Goal: Task Accomplishment & Management: Complete application form

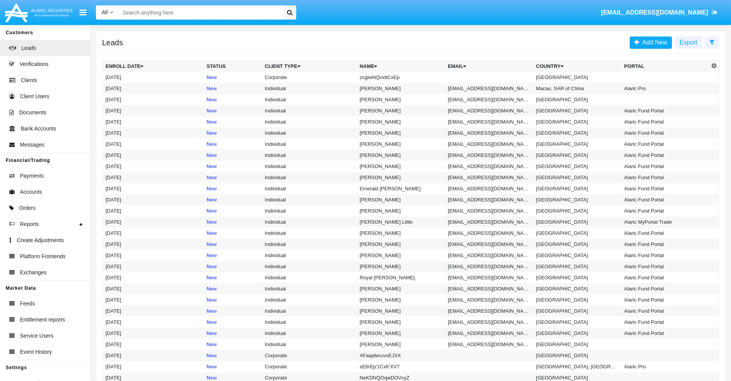
click at [712, 42] on icon at bounding box center [712, 42] width 5 height 6
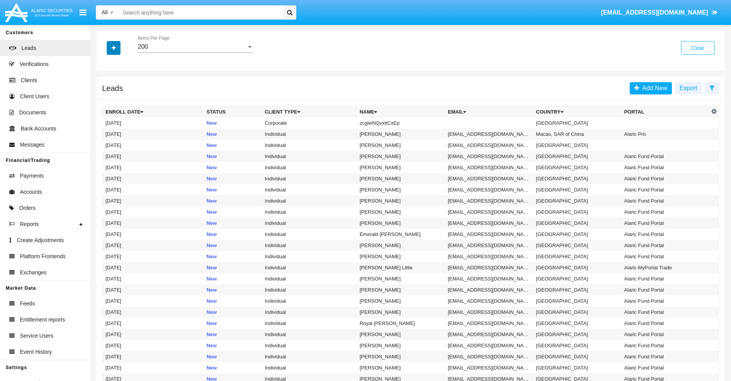
click at [114, 48] on icon "button" at bounding box center [114, 47] width 4 height 5
click at [120, 86] on span "Name" at bounding box center [120, 85] width 17 height 9
click at [106, 89] on input "Name" at bounding box center [105, 89] width 0 height 0
checkbox input "true"
click at [114, 48] on icon "button" at bounding box center [114, 47] width 4 height 5
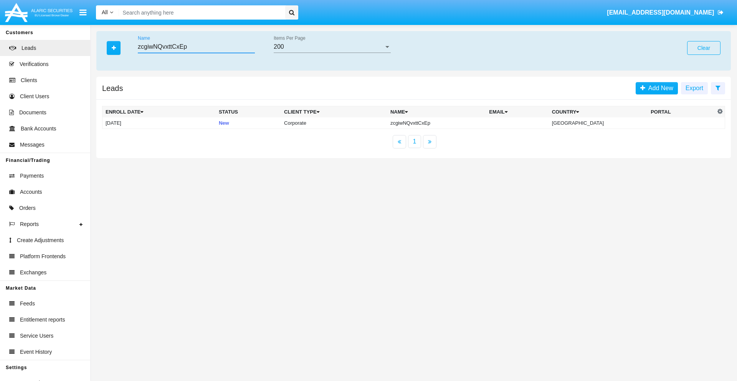
type input "zcgiwNQvxttCxEp"
click at [443, 123] on td "zcgiwNQvxttCxEp" at bounding box center [436, 123] width 99 height 12
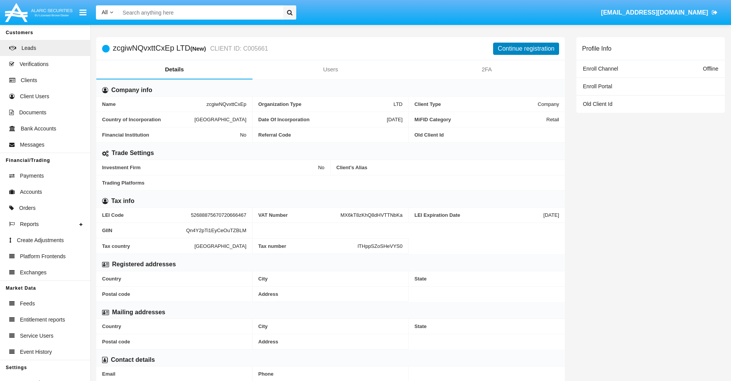
click at [526, 48] on button "Continue registration" at bounding box center [526, 49] width 66 height 12
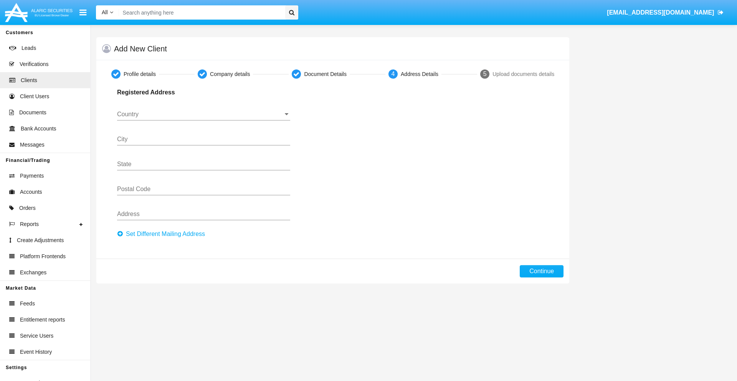
click at [163, 234] on button "Set Different Mailing Address" at bounding box center [163, 234] width 92 height 12
click at [203, 114] on input "Country" at bounding box center [203, 114] width 173 height 7
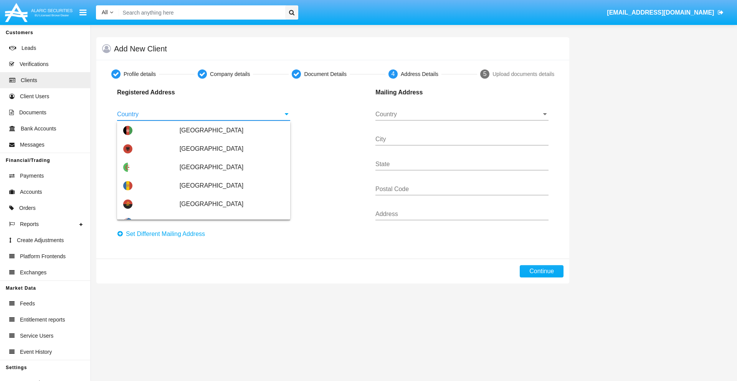
scroll to position [454, 0]
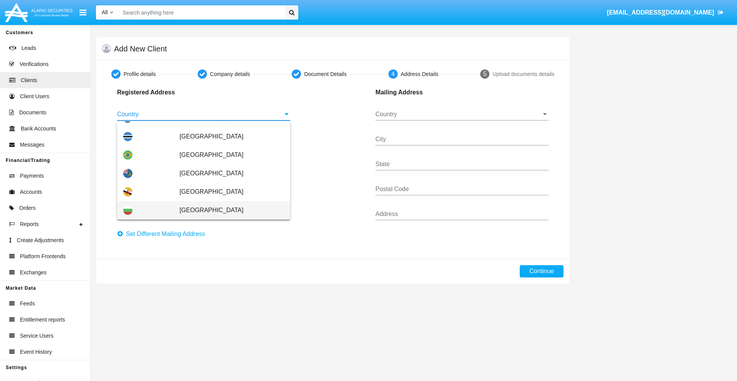
click at [228, 210] on span "[GEOGRAPHIC_DATA]" at bounding box center [232, 210] width 104 height 18
type input "[GEOGRAPHIC_DATA]"
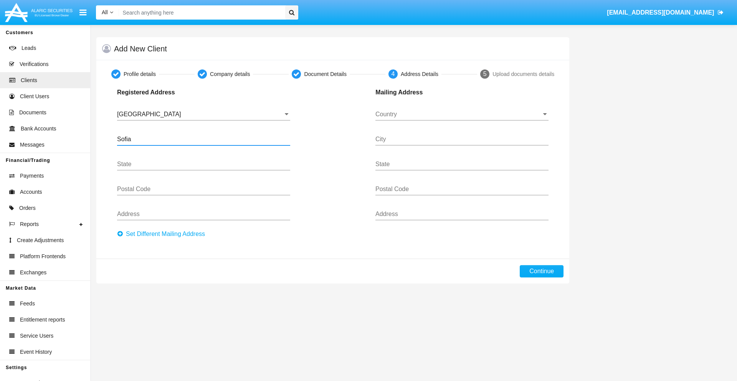
type input "Sofia"
type input "1000"
type input "Vasil Levski"
click at [462, 114] on input "Country" at bounding box center [461, 114] width 173 height 7
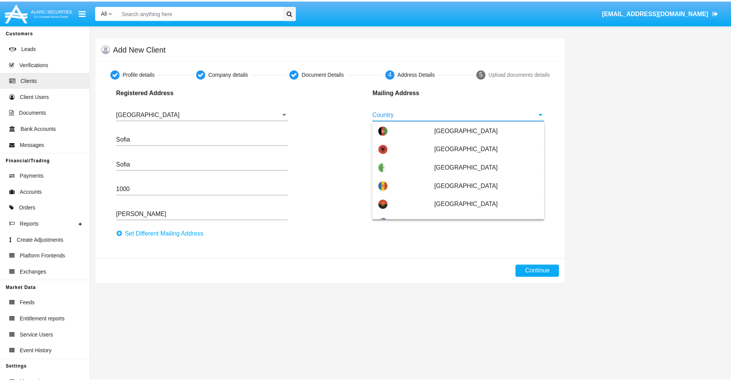
scroll to position [49, 0]
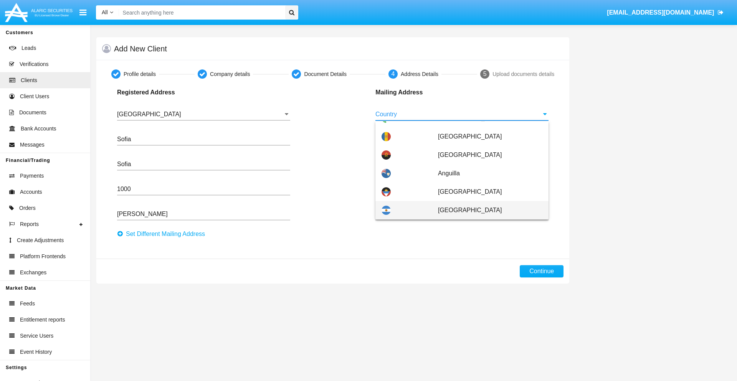
click at [486, 210] on span "[GEOGRAPHIC_DATA]" at bounding box center [490, 210] width 104 height 18
type input "[GEOGRAPHIC_DATA]"
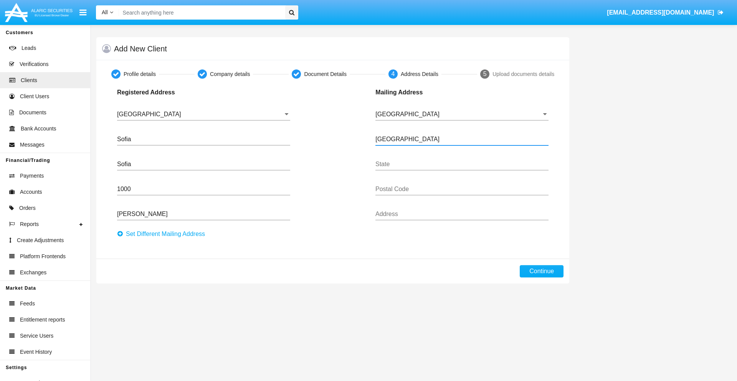
type input "Buenos Aires"
type input "7777"
type input "Test Mail Address"
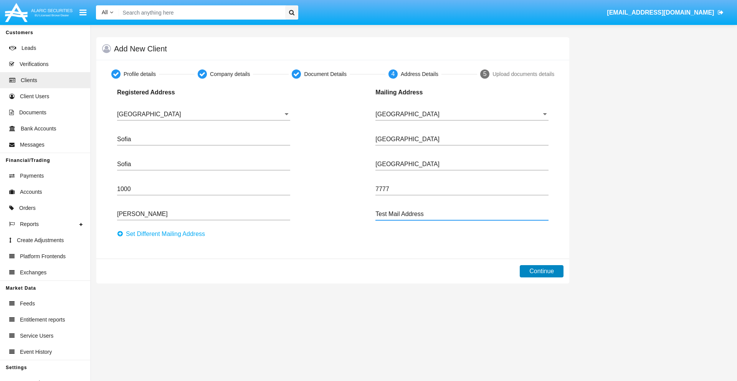
click at [542, 271] on button "Continue" at bounding box center [542, 271] width 44 height 12
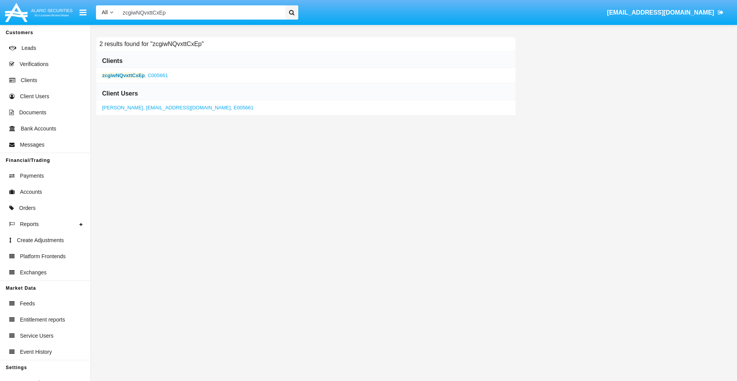
type input "zcgiwNQvxttCxEp"
click at [123, 75] on b "zcgiwNQvxttCxEp" at bounding box center [123, 76] width 43 height 6
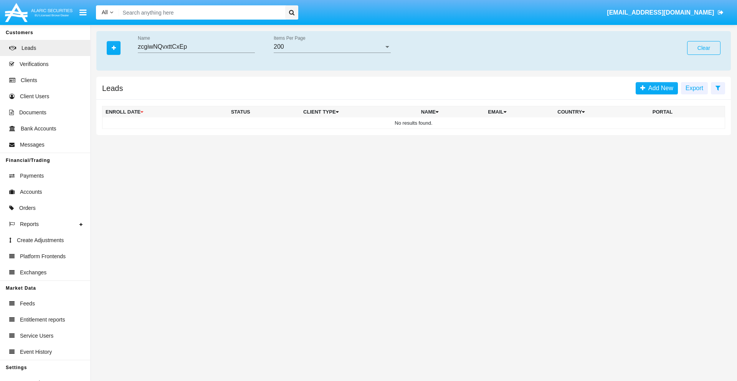
click at [703, 48] on button "Clear" at bounding box center [703, 48] width 33 height 14
click at [114, 48] on icon "button" at bounding box center [114, 47] width 4 height 5
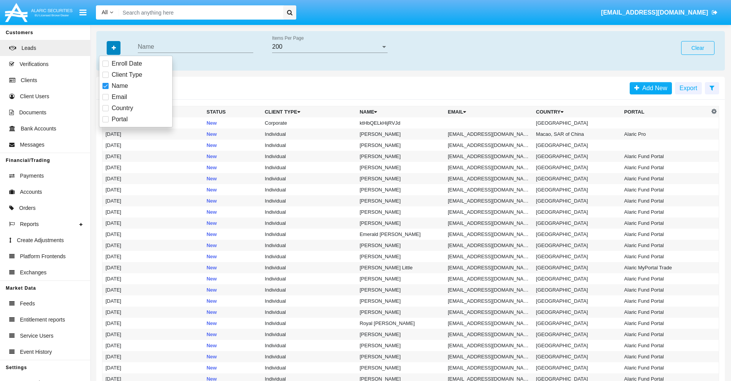
click at [114, 48] on icon "button" at bounding box center [114, 47] width 4 height 5
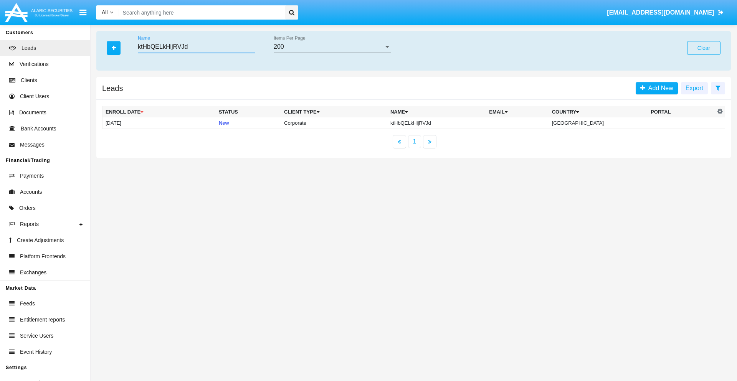
type input "ktHbQELkHijRVJd"
click at [443, 123] on td "ktHbQELkHijRVJd" at bounding box center [436, 123] width 99 height 12
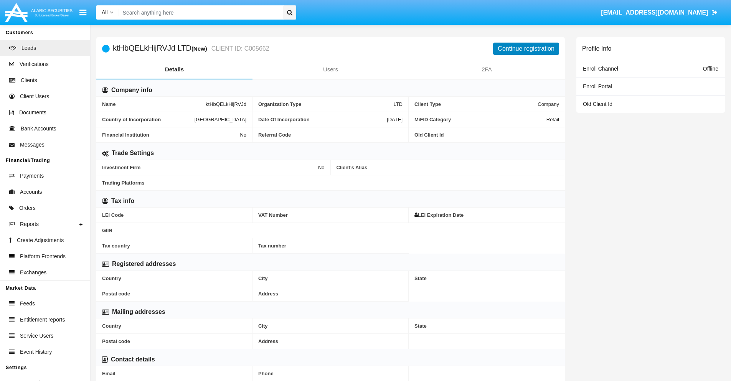
click at [526, 48] on button "Continue registration" at bounding box center [526, 49] width 66 height 12
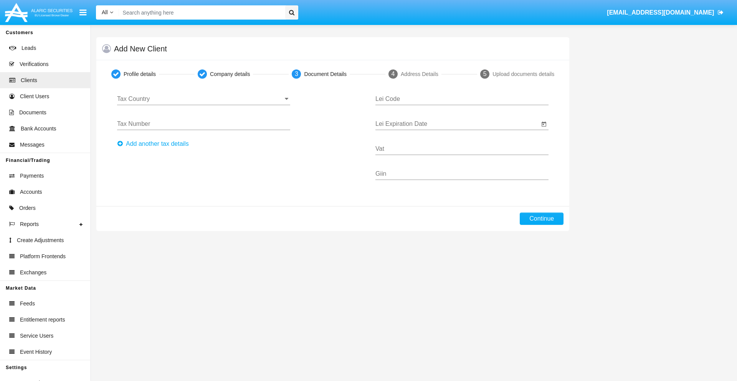
click at [203, 99] on input "Tax Country" at bounding box center [203, 99] width 173 height 7
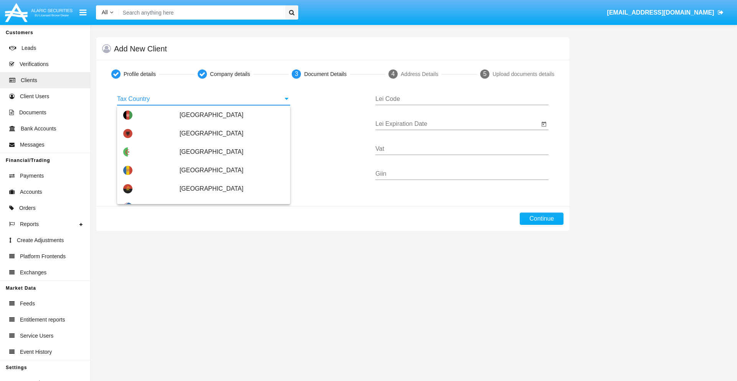
scroll to position [454, 0]
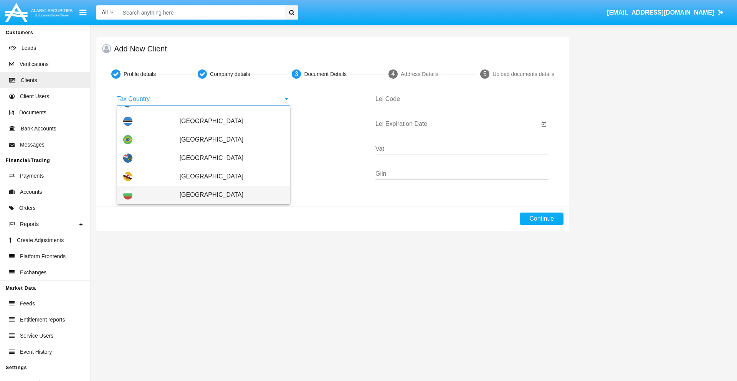
click at [228, 195] on span "[GEOGRAPHIC_DATA]" at bounding box center [232, 195] width 104 height 18
type input "[GEOGRAPHIC_DATA]"
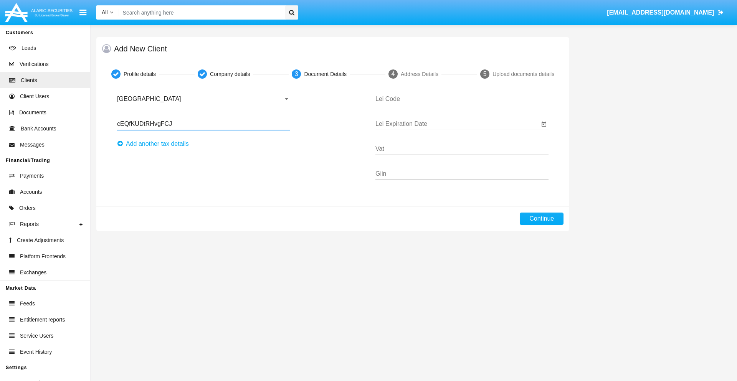
type input "cEQfKUDtRHvgFCJ"
click at [155, 144] on button "Аdd another tax details" at bounding box center [155, 144] width 76 height 12
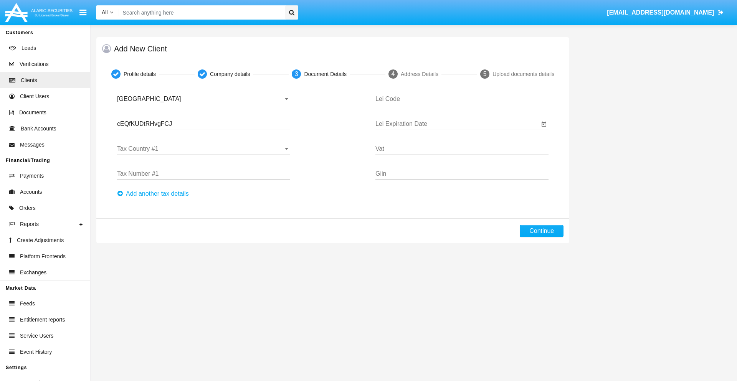
click at [203, 149] on input "Tax Country #1" at bounding box center [203, 148] width 173 height 7
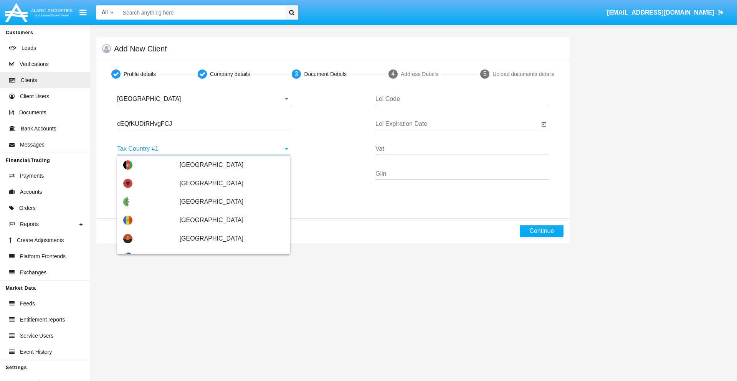
scroll to position [1707, 0]
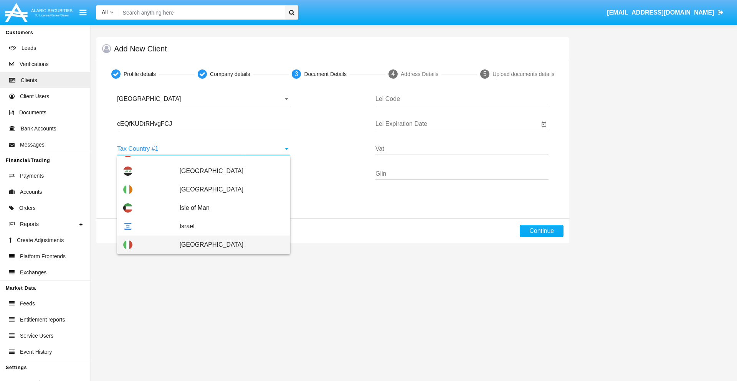
click at [228, 245] on span "[GEOGRAPHIC_DATA]" at bounding box center [232, 245] width 104 height 18
type input "[GEOGRAPHIC_DATA]"
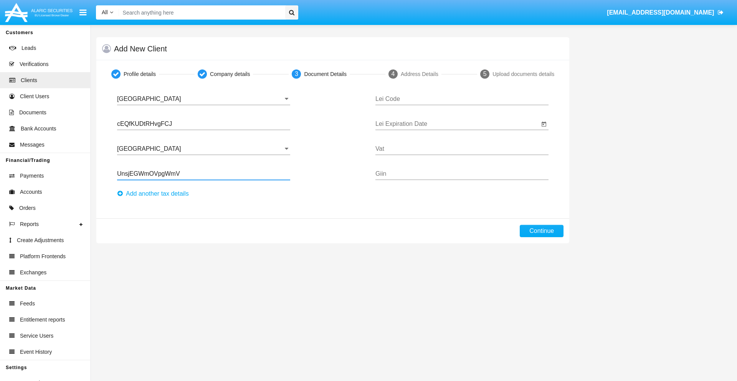
type input "UnsjEGWmOVpgWmV"
click at [155, 194] on button "Аdd another tax details" at bounding box center [155, 194] width 76 height 12
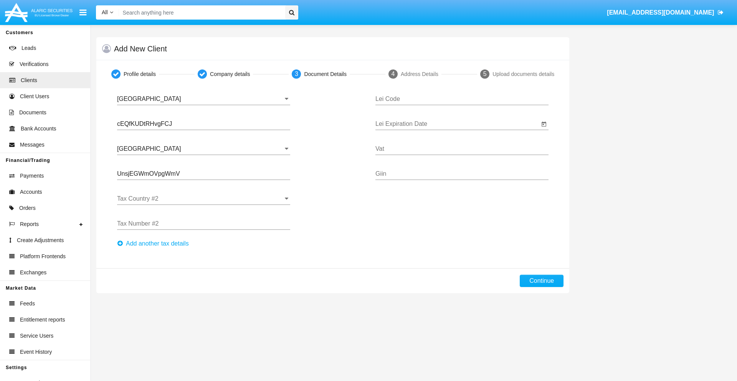
click at [203, 199] on input "Tax Country #2" at bounding box center [203, 198] width 173 height 7
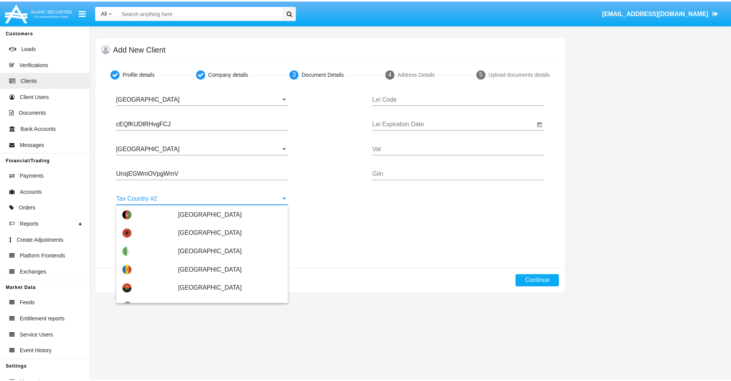
scroll to position [3420, 0]
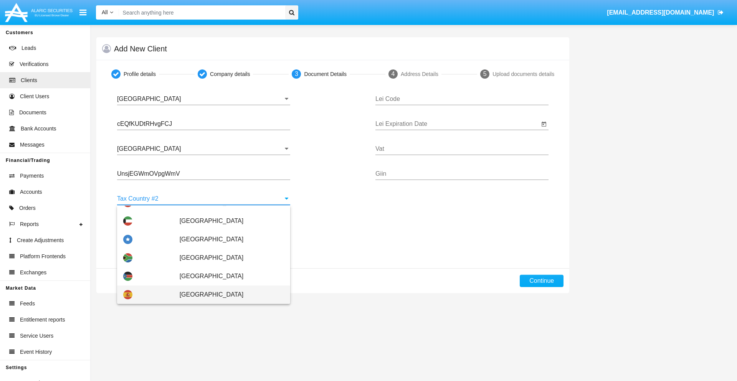
click at [228, 295] on span "[GEOGRAPHIC_DATA]" at bounding box center [232, 295] width 104 height 18
type input "[GEOGRAPHIC_DATA]"
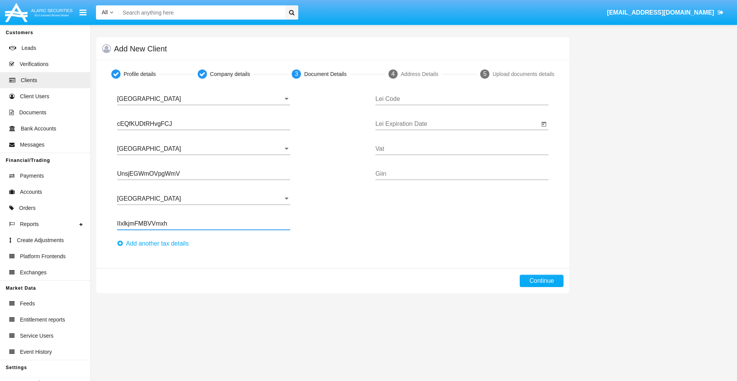
type input "IIxlkjmFMBVVmxh"
type input "KTHAHGKXSETPZXZUTFWG"
click at [457, 124] on input "Lei Expiration Date" at bounding box center [457, 124] width 164 height 7
click at [398, 146] on span "[DATE]" at bounding box center [392, 147] width 17 height 6
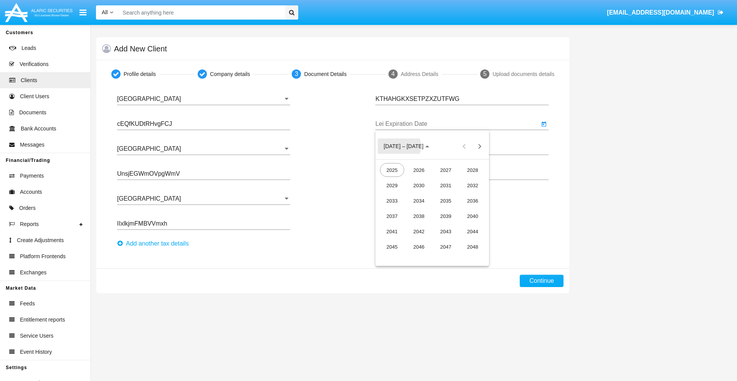
click at [472, 216] on div "2040" at bounding box center [473, 216] width 24 height 14
click at [419, 201] on div "JUN" at bounding box center [419, 201] width 24 height 14
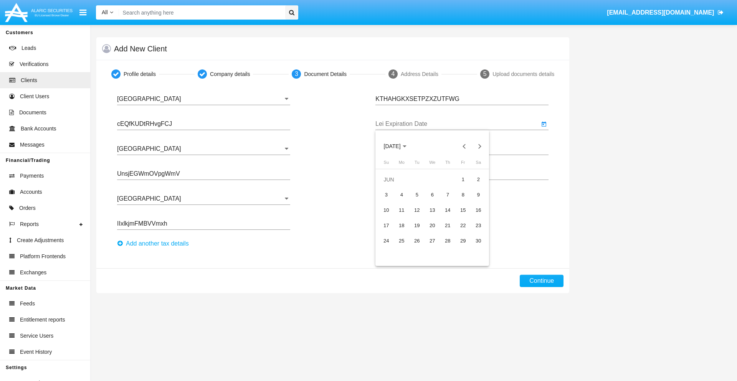
click at [463, 210] on div "15" at bounding box center [463, 210] width 14 height 14
type input "06/15/40"
type input "BqjOTnLybgSYpKc"
type input "TnjrxtshhTALucL"
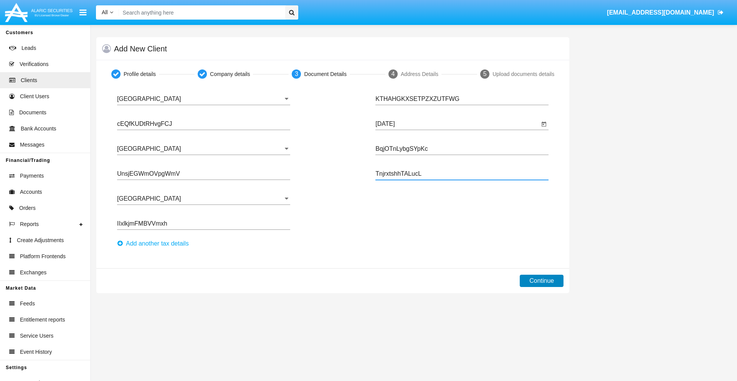
click at [542, 281] on button "Continue" at bounding box center [542, 281] width 44 height 12
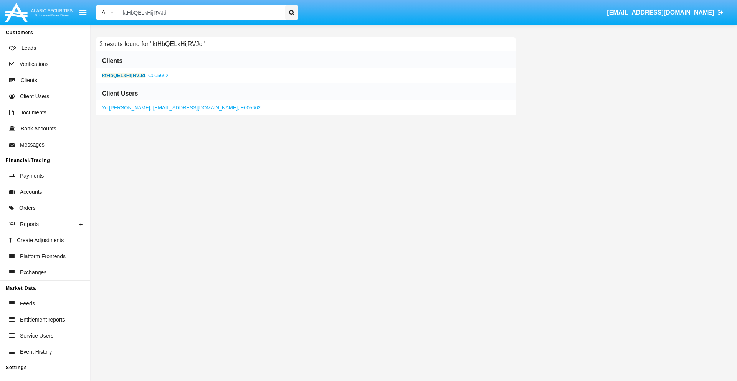
type input "ktHbQELkHijRVJd"
click at [124, 75] on b "ktHbQELkHijRVJd" at bounding box center [123, 76] width 43 height 6
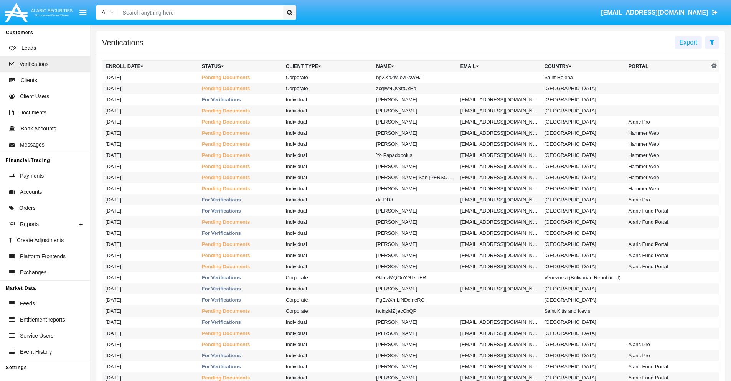
click at [712, 42] on icon at bounding box center [712, 42] width 5 height 6
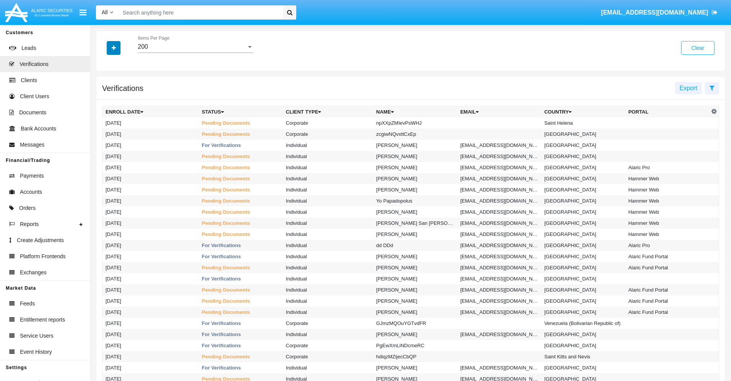
click at [114, 48] on icon "button" at bounding box center [114, 47] width 4 height 5
click at [120, 97] on span "Name" at bounding box center [120, 96] width 17 height 9
click at [106, 100] on input "Name" at bounding box center [105, 100] width 0 height 0
checkbox input "true"
click at [114, 48] on icon "button" at bounding box center [114, 47] width 4 height 5
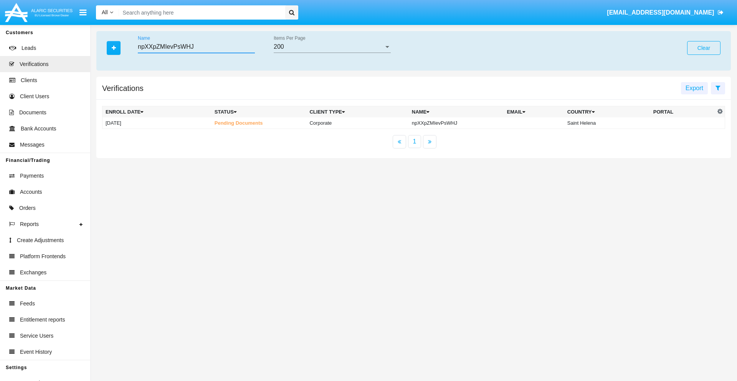
type input "npXXpZMIevPsWHJ"
click at [457, 123] on td "npXXpZMIevPsWHJ" at bounding box center [456, 123] width 95 height 12
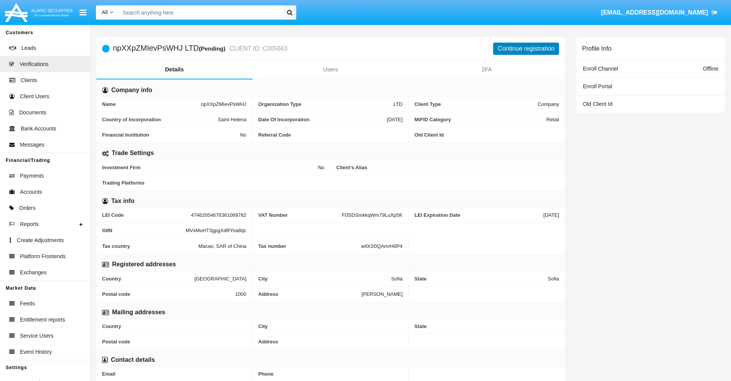
click at [526, 48] on button "Continue registration" at bounding box center [526, 49] width 66 height 12
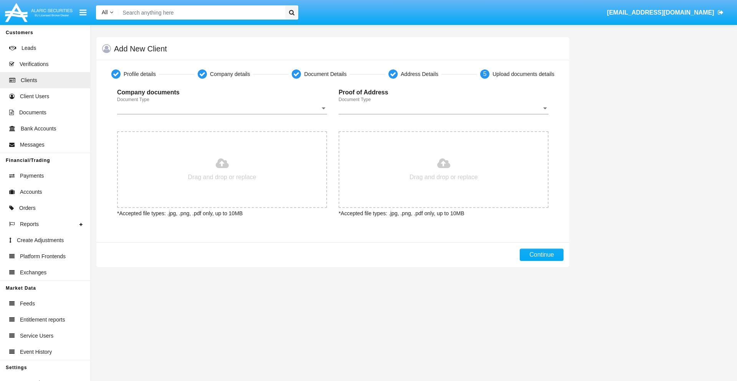
click at [222, 108] on span "Document Type" at bounding box center [218, 108] width 203 height 7
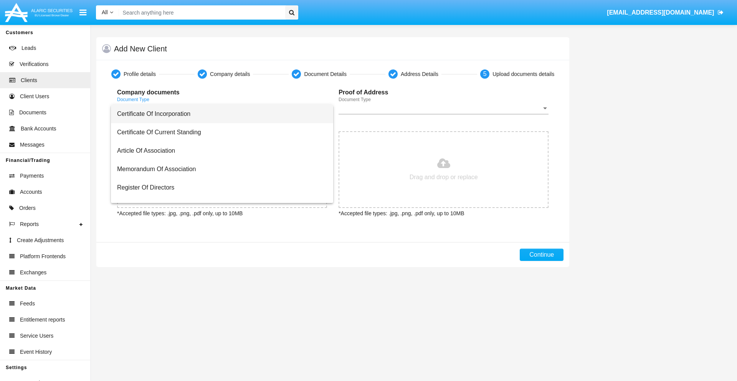
click at [219, 114] on span "Certificate Of Incorporation" at bounding box center [222, 114] width 210 height 18
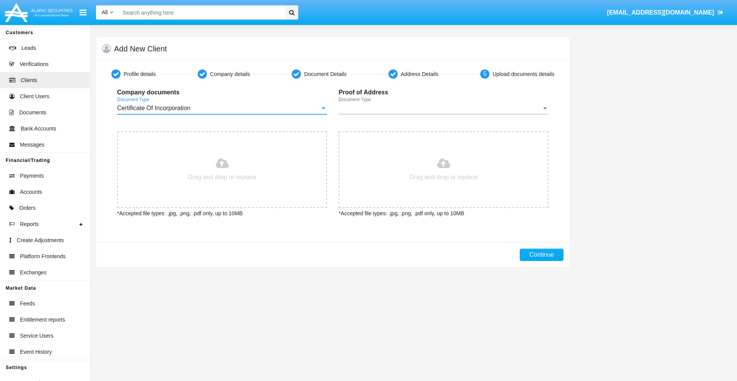
type input "C:\fakepath\passport.png"
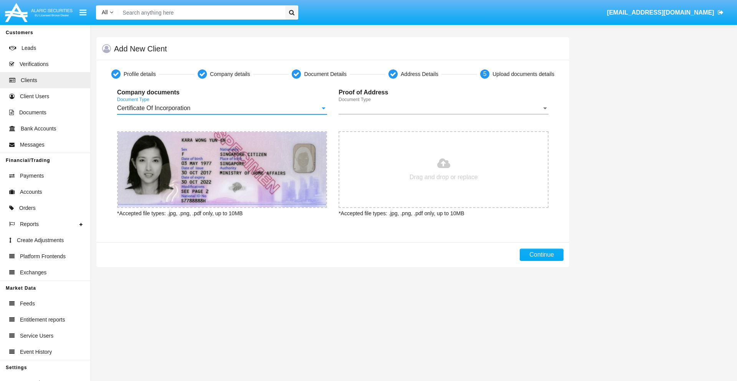
click at [443, 108] on span "Document Type" at bounding box center [439, 108] width 203 height 7
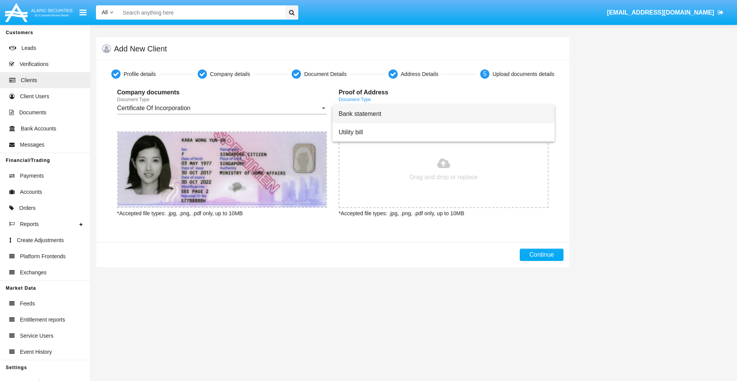
click at [443, 114] on span "Bank statement" at bounding box center [443, 114] width 210 height 18
type input "C:\fakepath\bank-statement.png"
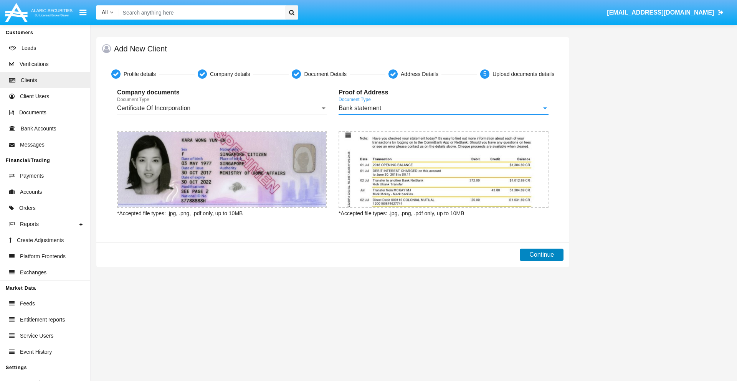
click at [542, 255] on button "Continue" at bounding box center [542, 255] width 44 height 12
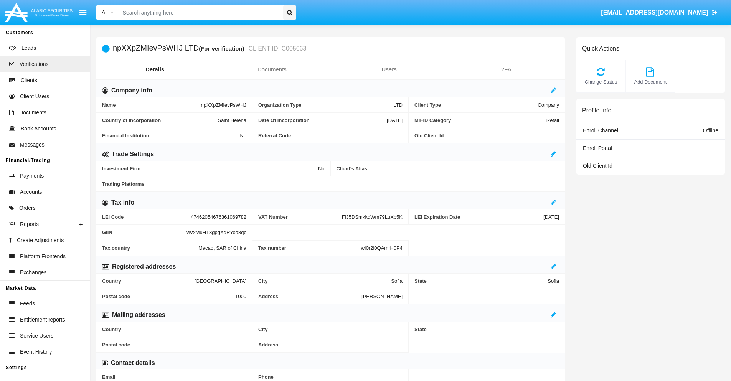
click at [272, 69] on link "Documents" at bounding box center [271, 69] width 117 height 18
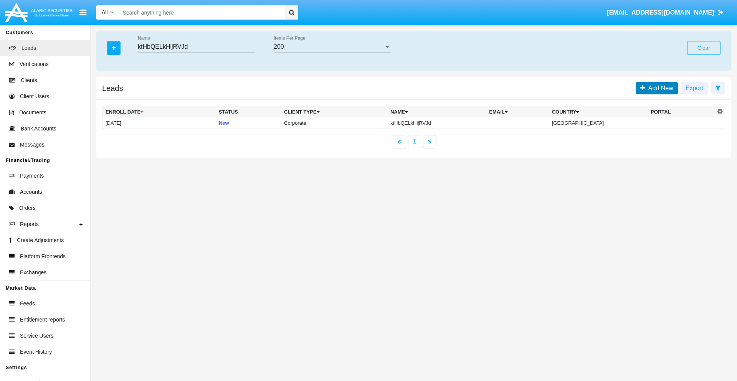
click at [659, 88] on span "Add New" at bounding box center [659, 88] width 28 height 7
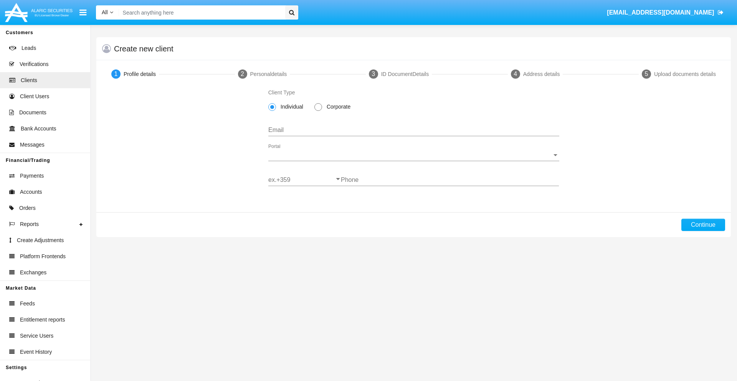
click at [337, 107] on span "Corporate" at bounding box center [337, 107] width 30 height 8
click at [318, 111] on input "Corporate" at bounding box center [318, 111] width 0 height 0
radio input "true"
type input "[EMAIL_ADDRESS][DOMAIN_NAME]"
click at [413, 155] on span "Portal" at bounding box center [410, 155] width 284 height 7
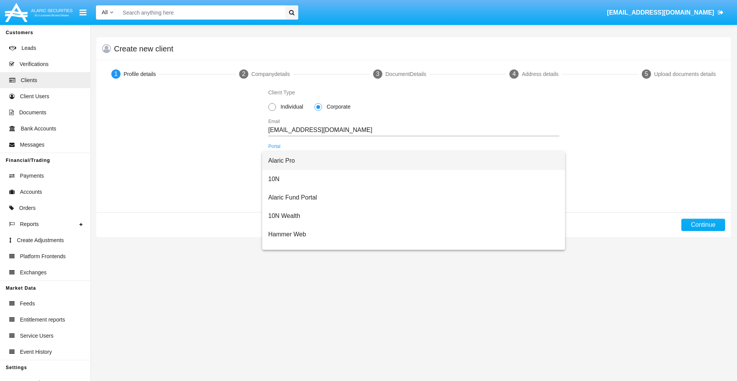
click at [411, 161] on span "Alaric Pro" at bounding box center [413, 161] width 291 height 18
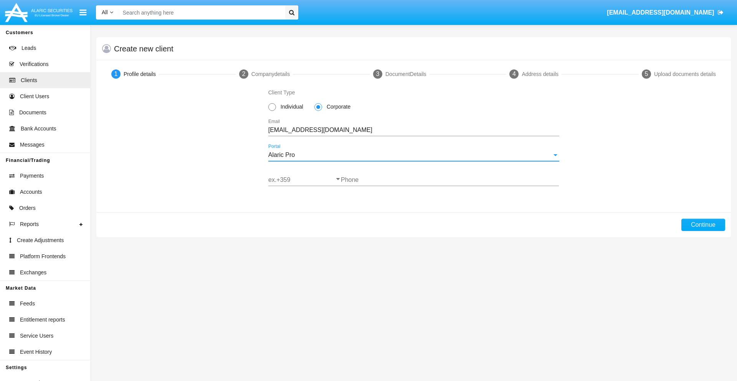
click at [304, 180] on input "ex.+359" at bounding box center [304, 180] width 73 height 7
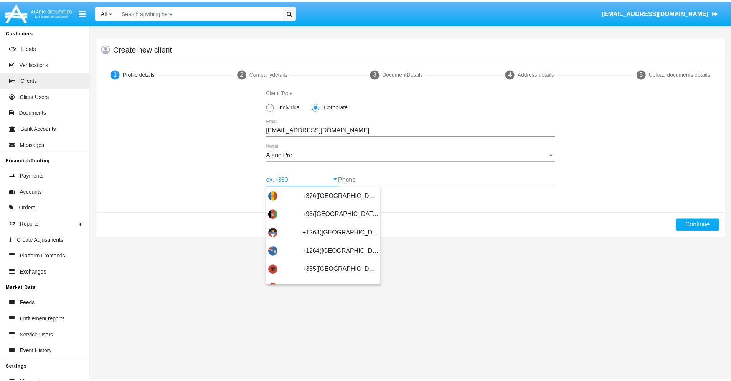
scroll to position [252, 0]
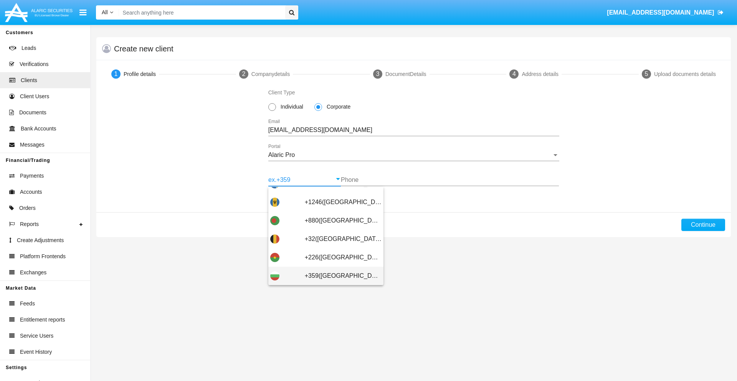
click at [337, 276] on span "+359([GEOGRAPHIC_DATA])" at bounding box center [343, 276] width 77 height 18
type input "+359([GEOGRAPHIC_DATA])"
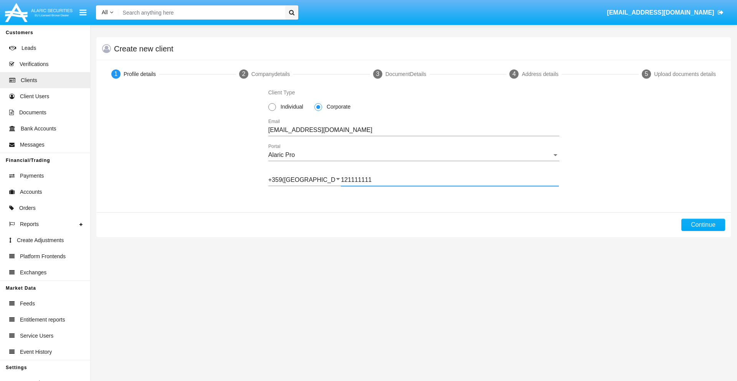
type input "121111111"
click at [703, 225] on button "Continue" at bounding box center [703, 225] width 44 height 12
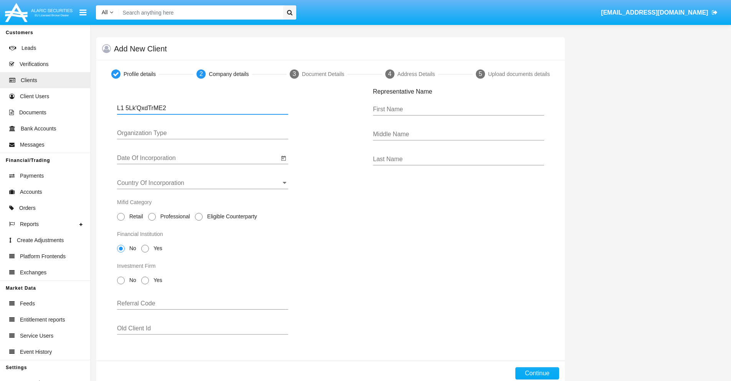
type input "L1 5Lk'QxdTrME2"
type input "LTD"
click at [198, 158] on input "Date Of Incorporation" at bounding box center [198, 158] width 162 height 7
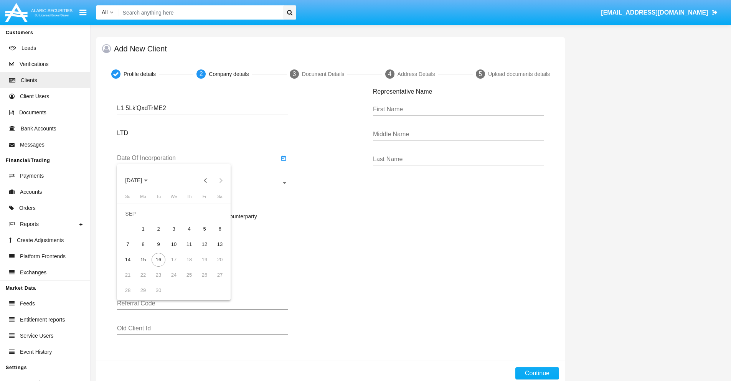
click at [140, 180] on span "[DATE]" at bounding box center [133, 181] width 17 height 6
click at [205, 180] on button "Previous 20 years" at bounding box center [205, 180] width 15 height 15
click at [187, 281] on div "2000" at bounding box center [187, 281] width 24 height 14
click at [134, 220] on div "JAN" at bounding box center [134, 220] width 24 height 14
click at [220, 213] on div "1" at bounding box center [220, 214] width 14 height 14
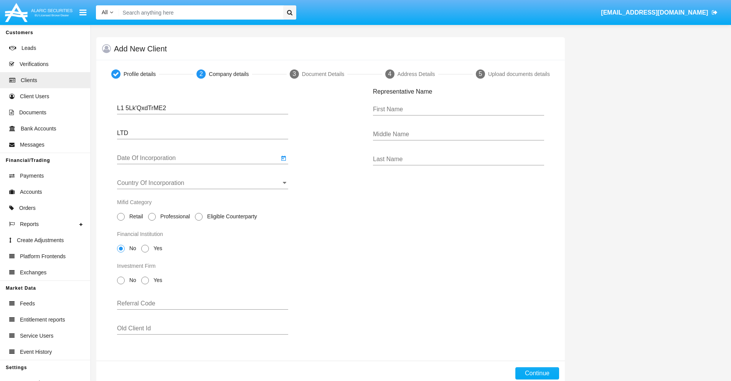
type input "[DATE]"
click at [203, 183] on input "Country Of Incorporation" at bounding box center [202, 183] width 171 height 7
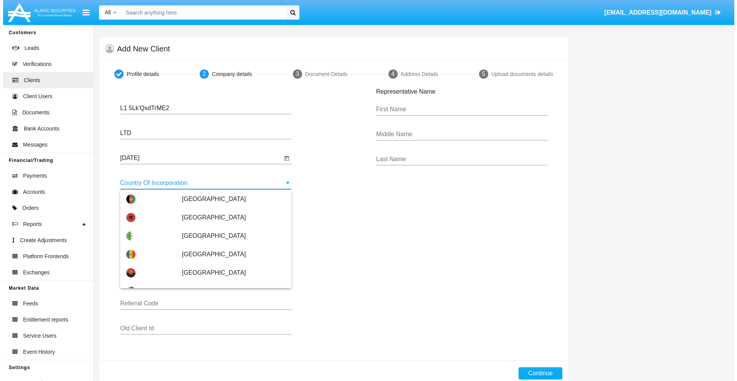
scroll to position [1486, 0]
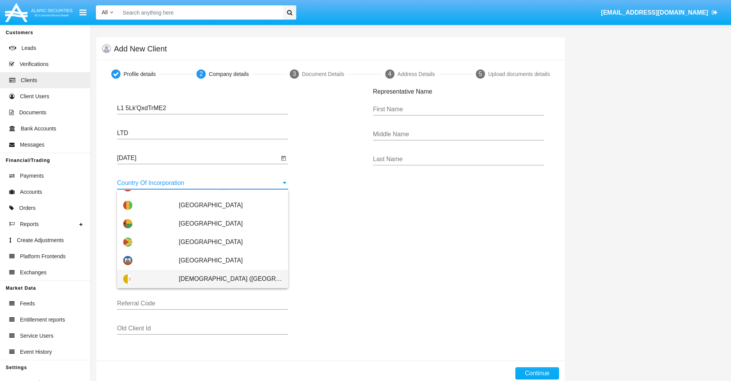
click at [226, 279] on span "[DEMOGRAPHIC_DATA] ([GEOGRAPHIC_DATA])" at bounding box center [230, 279] width 103 height 18
type input "[DEMOGRAPHIC_DATA] ([GEOGRAPHIC_DATA])"
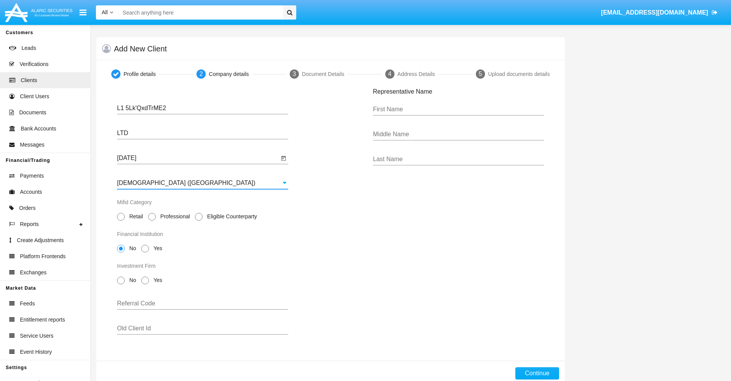
click at [173, 216] on span "Professional" at bounding box center [174, 217] width 36 height 8
click at [152, 221] on input "Professional" at bounding box center [152, 221] width 0 height 0
radio input "true"
click at [131, 248] on span "No" at bounding box center [131, 248] width 13 height 8
click at [121, 253] on input "No" at bounding box center [121, 253] width 0 height 0
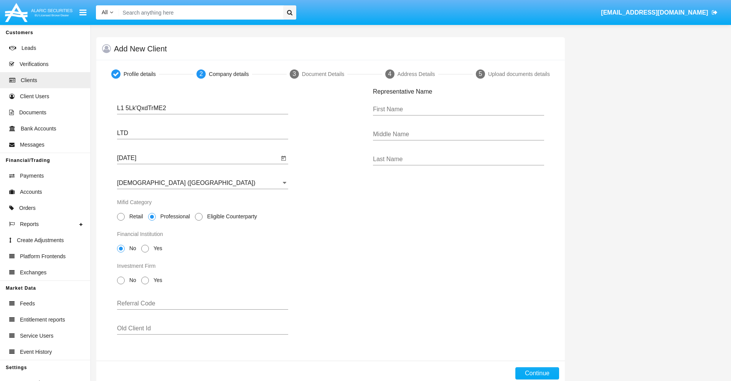
click at [131, 280] on span "No" at bounding box center [131, 280] width 13 height 8
click at [121, 284] on input "No" at bounding box center [121, 284] width 0 height 0
radio input "true"
type input "sWbrlqVMaLmsKeQ"
type input "CzYgLTMtsJYDPut"
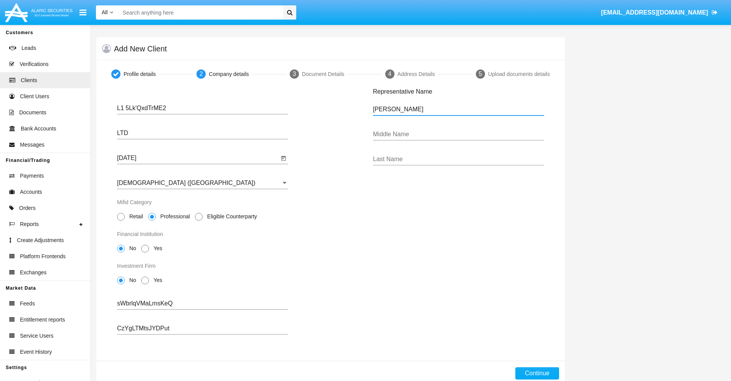
type input "[PERSON_NAME]"
type input "Sage"
type input "[PERSON_NAME]"
click at [537, 373] on button "Continue" at bounding box center [537, 373] width 44 height 12
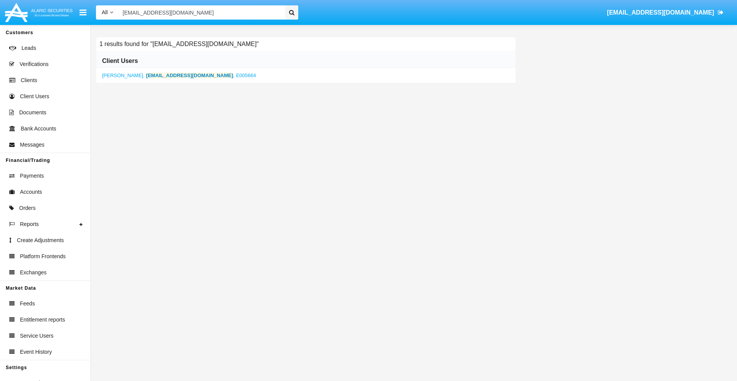
type input "[EMAIL_ADDRESS][DOMAIN_NAME]"
click at [171, 75] on b "[EMAIL_ADDRESS][DOMAIN_NAME]" at bounding box center [189, 76] width 87 height 6
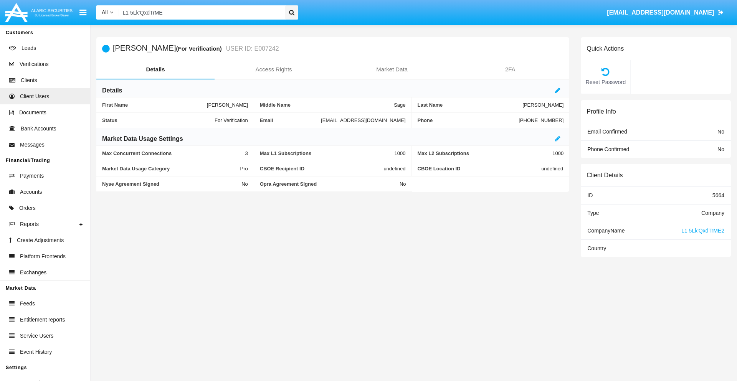
type input "L1 5Lk'QxdTrME2"
